Goal: Register for event/course

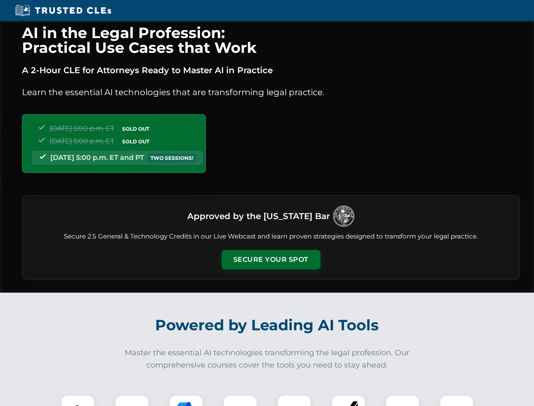
click at [270, 259] on button "Secure Your Spot" at bounding box center [270, 259] width 99 height 19
click at [78, 400] on img at bounding box center [77, 411] width 25 height 25
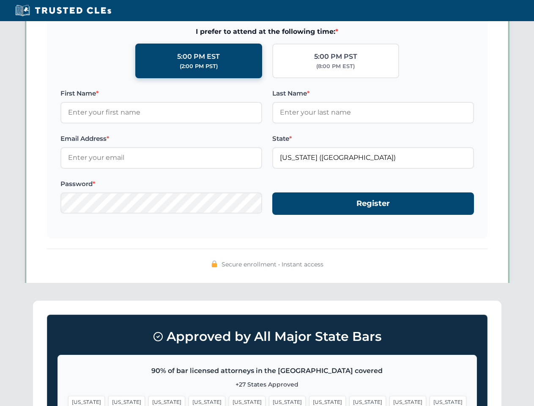
click at [309, 400] on span "[US_STATE]" at bounding box center [327, 401] width 37 height 12
click at [389, 400] on span "[US_STATE]" at bounding box center [407, 401] width 37 height 12
